Goal: Task Accomplishment & Management: Complete application form

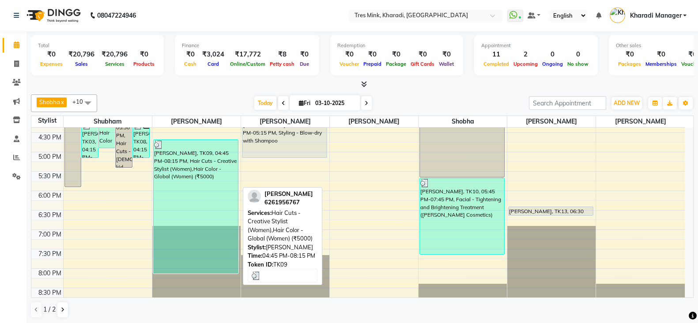
scroll to position [299, 0]
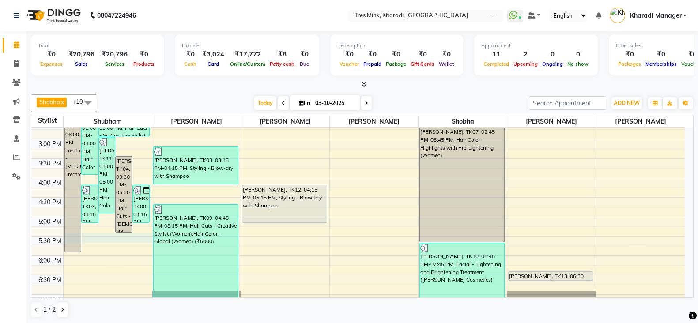
click at [110, 241] on div "7:00 AM 7:30 AM 8:00 AM 8:30 AM 9:00 AM 9:30 AM 10:00 AM 10:30 AM 11:00 AM 11:3…" at bounding box center [358, 139] width 654 height 621
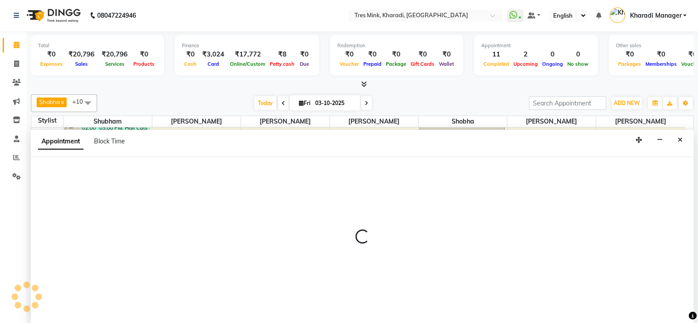
select select "75009"
select select "1050"
select select "tentative"
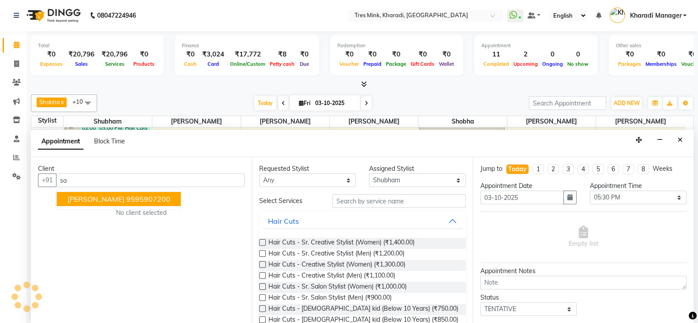
type input "s"
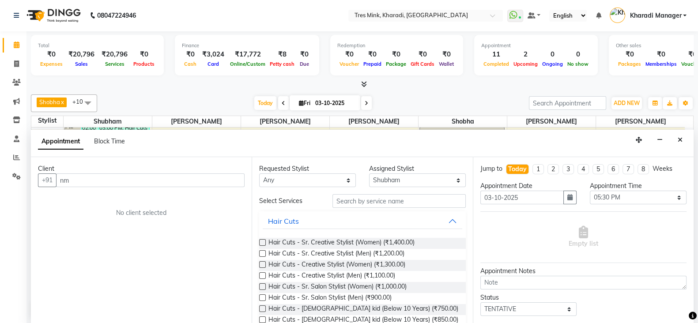
type input "n"
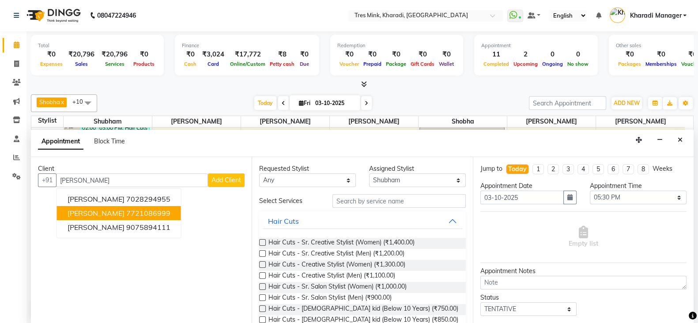
click at [105, 212] on span "[PERSON_NAME]" at bounding box center [96, 213] width 57 height 9
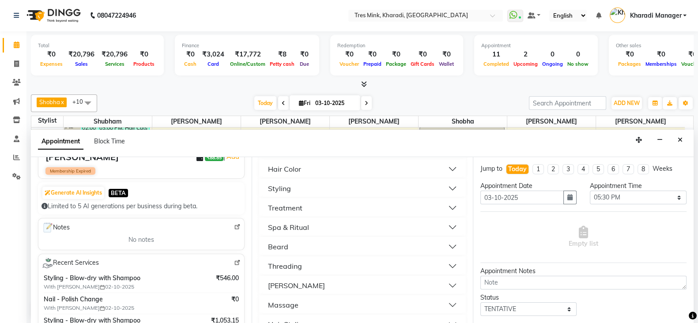
scroll to position [220, 0]
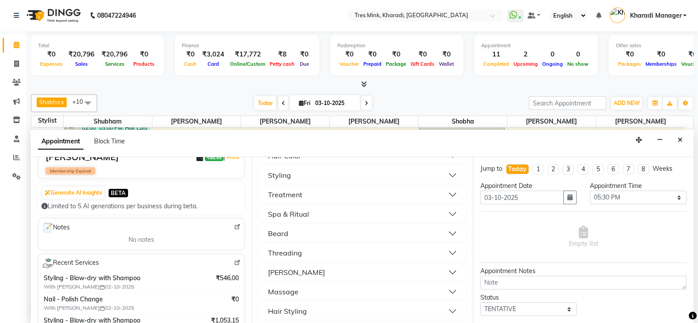
type input "7721086999"
click at [286, 176] on div "Styling" at bounding box center [279, 175] width 23 height 11
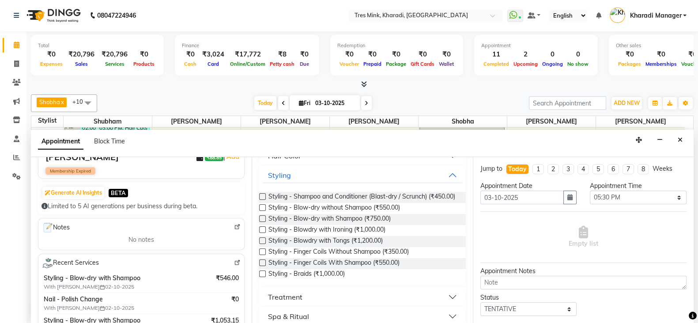
click at [262, 222] on label at bounding box center [262, 218] width 7 height 7
click at [262, 223] on input "checkbox" at bounding box center [262, 220] width 6 height 6
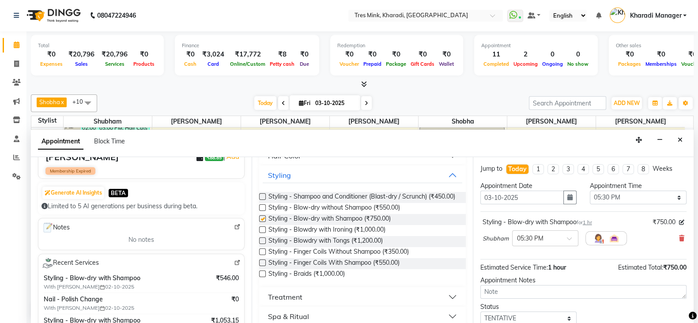
checkbox input "false"
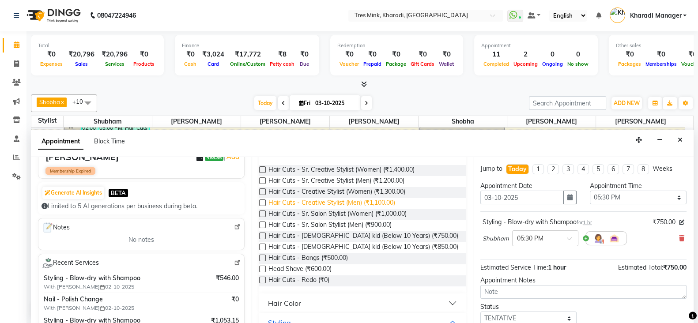
scroll to position [73, 0]
click at [261, 244] on label at bounding box center [262, 246] width 7 height 7
click at [261, 245] on input "checkbox" at bounding box center [262, 248] width 6 height 6
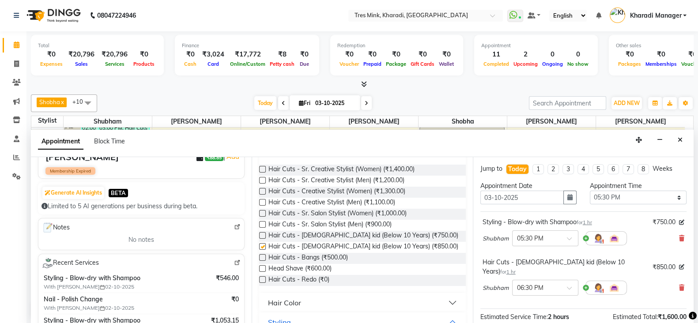
checkbox input "false"
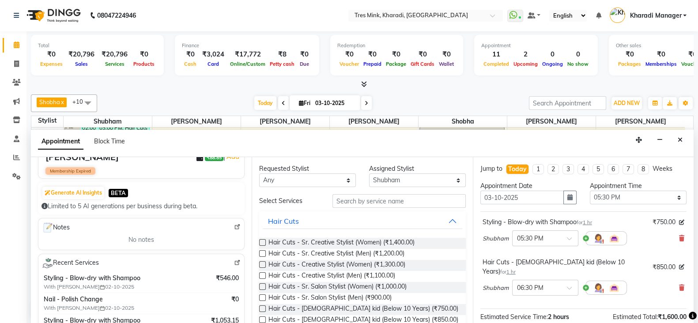
scroll to position [0, 0]
click at [363, 203] on input "text" at bounding box center [399, 202] width 133 height 14
click at [315, 177] on select "Any Kharadi Manager [PERSON_NAME] [PERSON_NAME] [PERSON_NAME] [PERSON_NAME] [PE…" at bounding box center [307, 181] width 97 height 14
click at [364, 225] on button "Hair Cuts" at bounding box center [362, 222] width 199 height 16
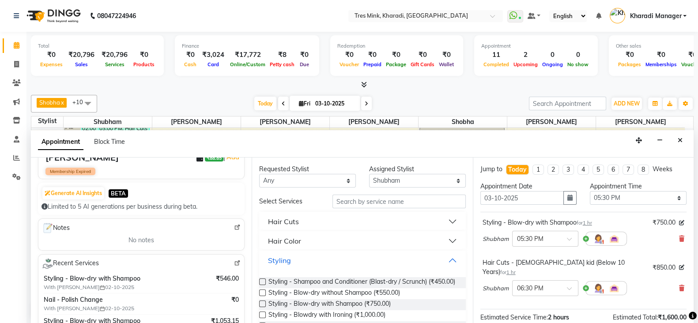
click at [306, 261] on button "Styling" at bounding box center [362, 261] width 199 height 16
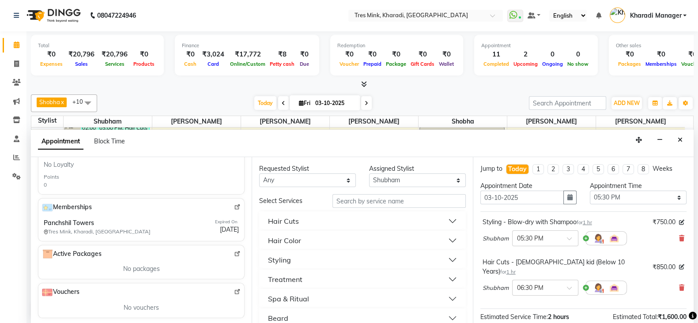
click at [278, 200] on div "Select Services" at bounding box center [289, 201] width 73 height 9
click at [295, 174] on select "Any Kharadi Manager [PERSON_NAME] [PERSON_NAME] [PERSON_NAME] [PERSON_NAME] [PE…" at bounding box center [307, 181] width 97 height 14
click at [305, 175] on select "Any Kharadi Manager [PERSON_NAME] [PERSON_NAME] [PERSON_NAME] [PERSON_NAME] [PE…" at bounding box center [307, 181] width 97 height 14
click at [302, 176] on select "Any Kharadi Manager [PERSON_NAME] [PERSON_NAME] [PERSON_NAME] [PERSON_NAME] [PE…" at bounding box center [307, 181] width 97 height 14
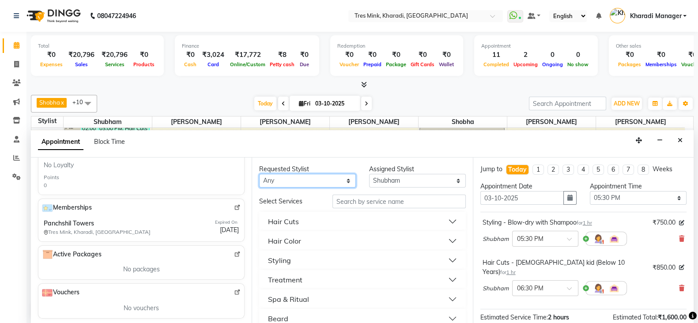
click at [310, 174] on select "Any Kharadi Manager [PERSON_NAME] [PERSON_NAME] [PERSON_NAME] [PERSON_NAME] [PE…" at bounding box center [307, 181] width 97 height 14
click at [314, 173] on div "Requested Stylist" at bounding box center [307, 169] width 97 height 9
click at [281, 184] on select "Any Kharadi Manager [PERSON_NAME] [PERSON_NAME] [PERSON_NAME] [PERSON_NAME] [PE…" at bounding box center [307, 181] width 97 height 14
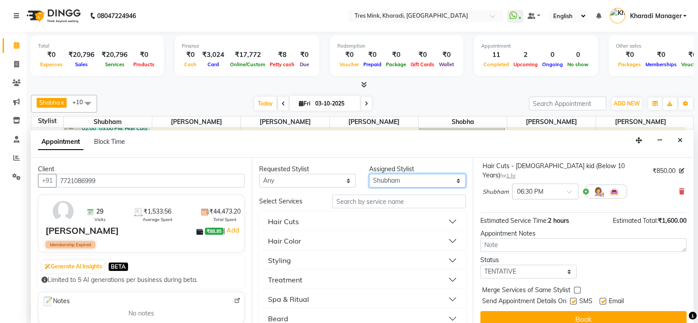
click at [393, 176] on select "Select Kharadi Manager [PERSON_NAME] [PERSON_NAME] [PERSON_NAME] [PERSON_NAME] …" at bounding box center [417, 181] width 97 height 14
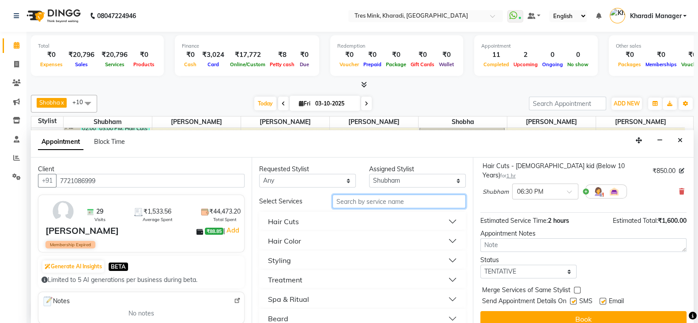
click at [351, 200] on input "text" at bounding box center [399, 202] width 133 height 14
click at [402, 201] on input "text" at bounding box center [399, 202] width 133 height 14
click at [411, 202] on input "text" at bounding box center [399, 202] width 133 height 14
click at [295, 204] on div "Select Services" at bounding box center [289, 201] width 73 height 9
click at [369, 202] on input "text" at bounding box center [399, 202] width 133 height 14
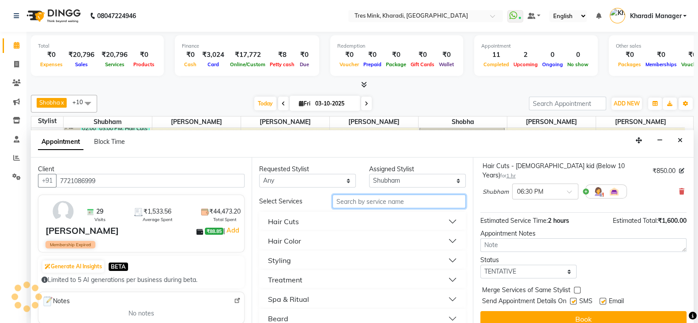
click at [369, 202] on input "text" at bounding box center [399, 202] width 133 height 14
click at [408, 204] on input "text" at bounding box center [399, 202] width 133 height 14
type input "s"
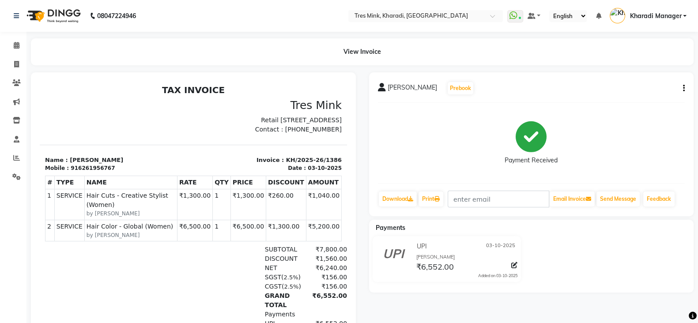
select select "service"
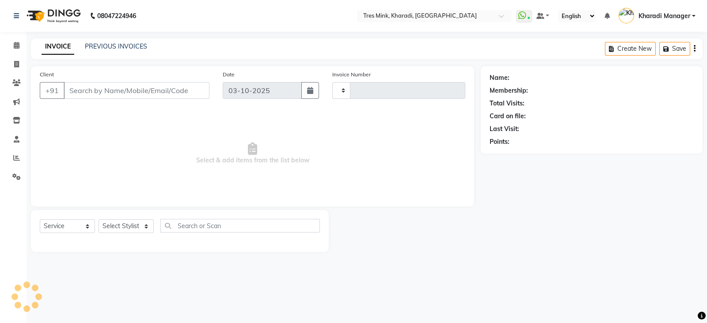
type input "1387"
select select "8100"
type input "6261956767"
select select "89463"
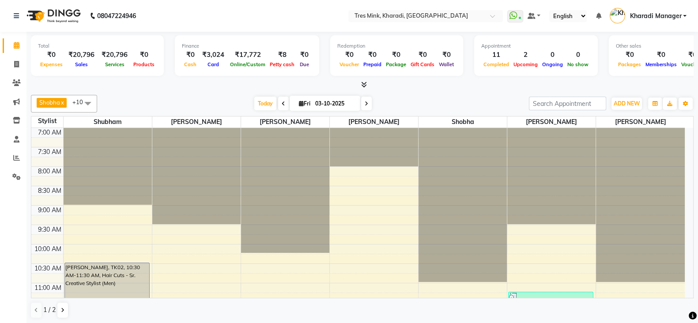
scroll to position [0, 0]
